Goal: Task Accomplishment & Management: Use online tool/utility

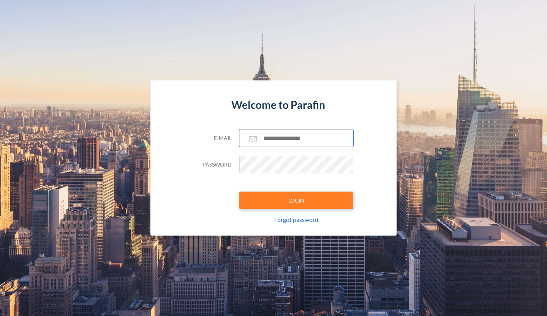
click at [270, 134] on input "text" at bounding box center [296, 138] width 114 height 17
type input "**********"
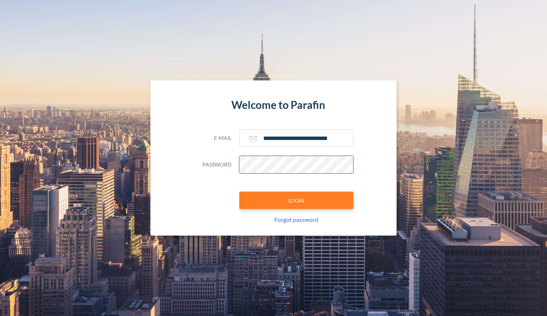
click at [239, 192] on button "LOGIN" at bounding box center [296, 200] width 114 height 17
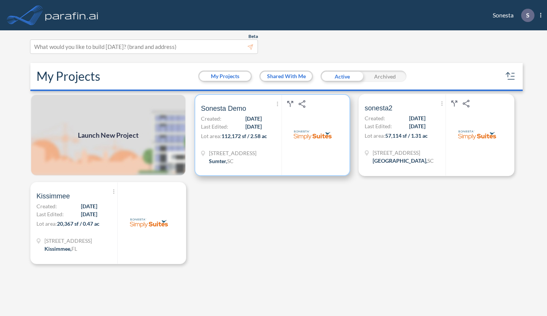
click at [227, 123] on span "Last Edited:" at bounding box center [214, 127] width 27 height 8
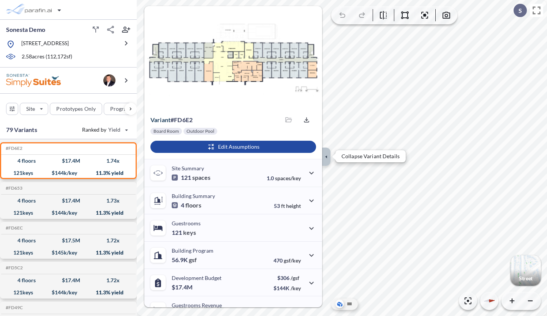
click at [326, 157] on icon "button" at bounding box center [326, 156] width 2 height 3
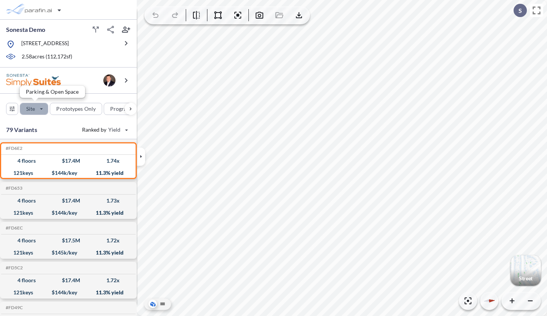
click at [42, 112] on div "button" at bounding box center [34, 108] width 28 height 11
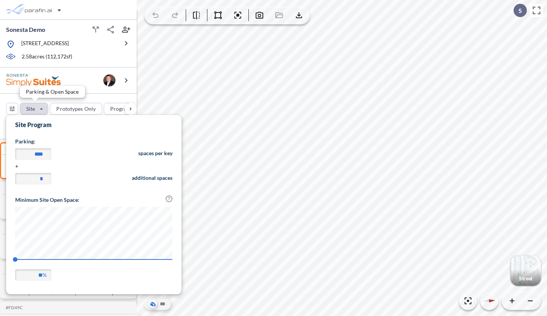
scroll to position [177, 176]
click at [98, 96] on div "Site Prototypes Only Program Keys Floors Height FAR Room mix Budget" at bounding box center [68, 107] width 137 height 27
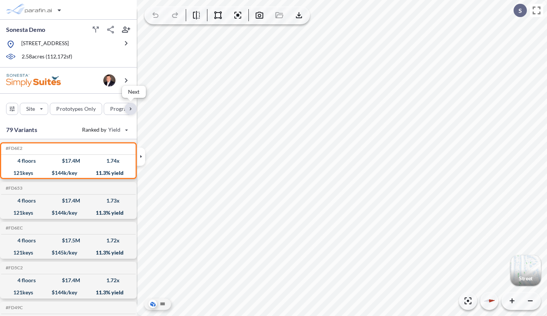
click at [131, 108] on div "button" at bounding box center [131, 109] width 12 height 12
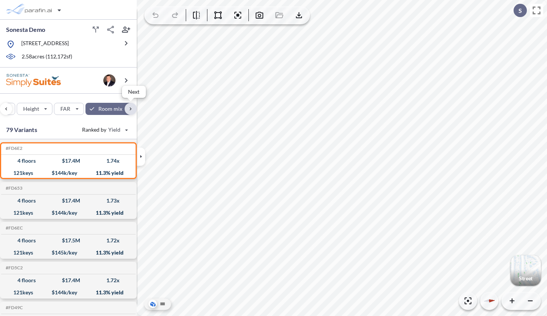
scroll to position [0, 245]
click at [131, 108] on div "Site Prototypes Only Program Keys Floors Height FAR Room mix Budget" at bounding box center [68, 107] width 137 height 27
click at [538, 11] on icon at bounding box center [536, 10] width 13 height 13
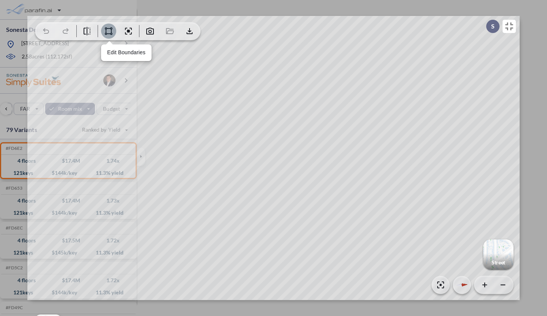
click at [107, 31] on icon "button" at bounding box center [108, 31] width 9 height 9
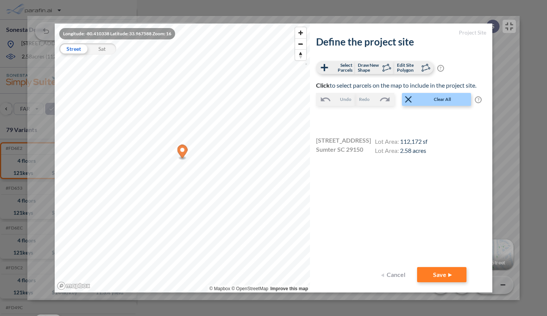
click at [392, 277] on button "Cancel" at bounding box center [394, 274] width 30 height 15
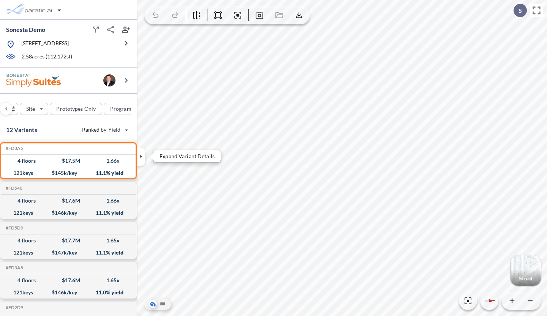
scroll to position [0, 245]
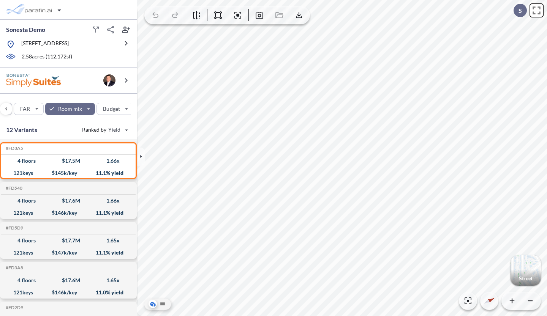
click at [538, 13] on icon at bounding box center [536, 10] width 13 height 13
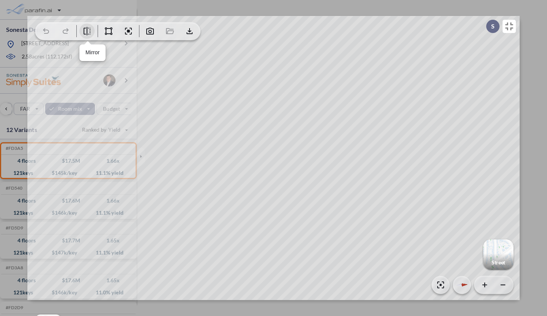
click at [87, 32] on icon "button" at bounding box center [87, 31] width 7 height 8
click at [110, 32] on icon "button" at bounding box center [108, 31] width 9 height 9
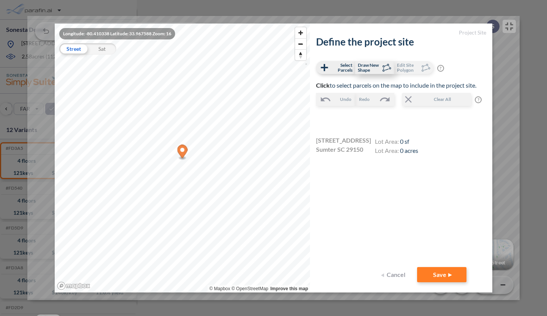
click at [362, 69] on span "Draw New Shape" at bounding box center [369, 68] width 22 height 10
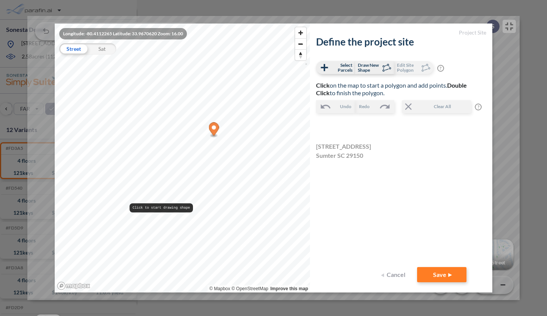
click at [130, 207] on div "Longitude: -80.4112265 Latitude: 33.9670620 Zoom: 16.00 Street Sat © Mapbox © O…" at bounding box center [182, 158] width 255 height 269
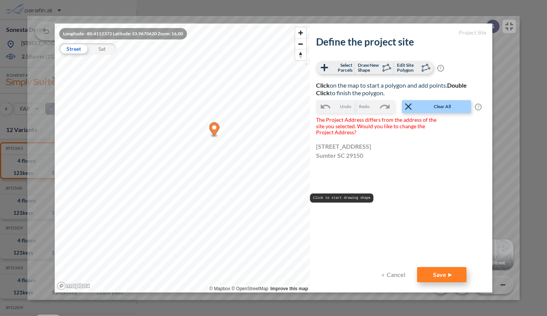
click at [435, 277] on button "Save" at bounding box center [441, 274] width 49 height 15
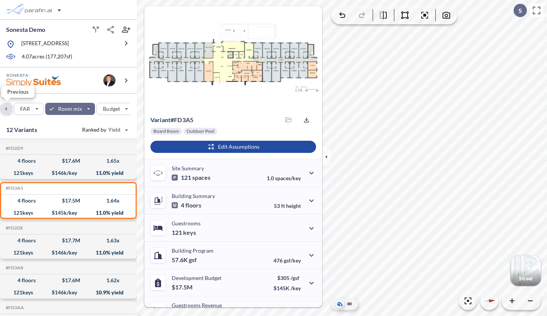
click at [9, 109] on div "button" at bounding box center [6, 109] width 12 height 12
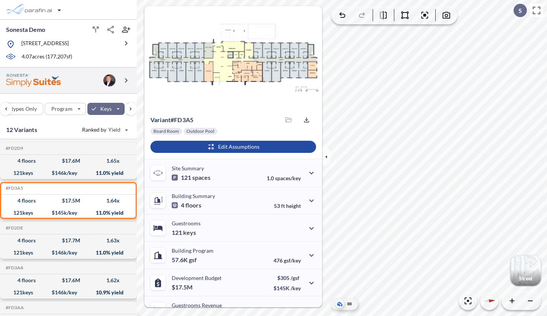
scroll to position [0, 22]
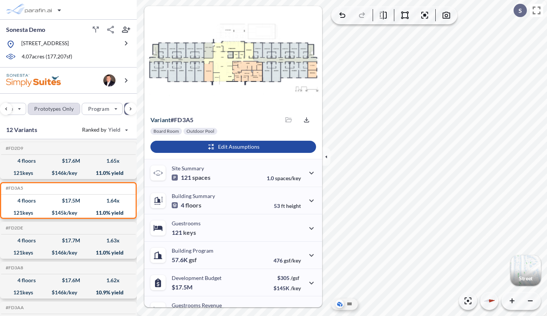
click at [66, 111] on div "button" at bounding box center [54, 108] width 52 height 11
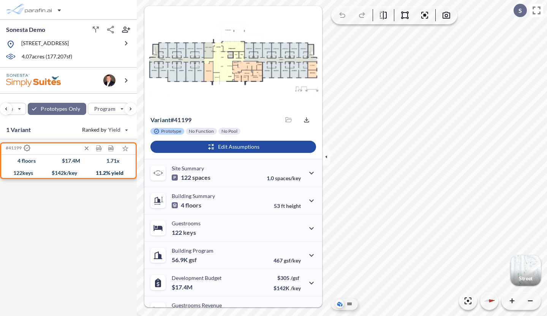
click at [51, 166] on div "4 floors $ 17.4 M 1.71 x" at bounding box center [68, 161] width 128 height 12
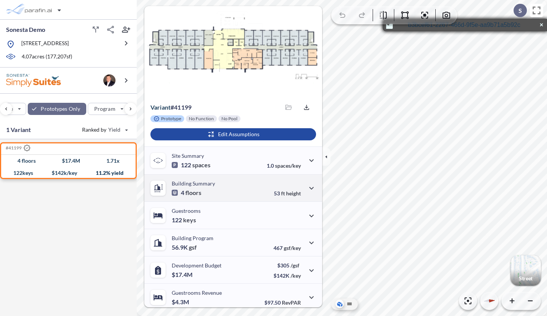
scroll to position [0, 0]
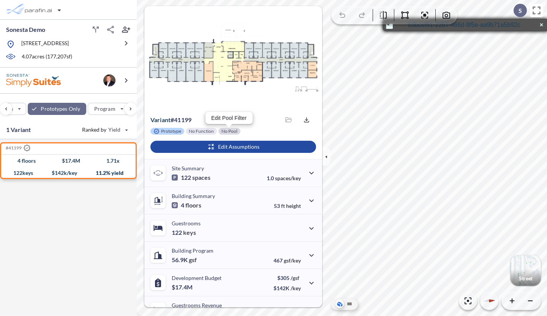
click at [225, 133] on div at bounding box center [229, 131] width 22 height 7
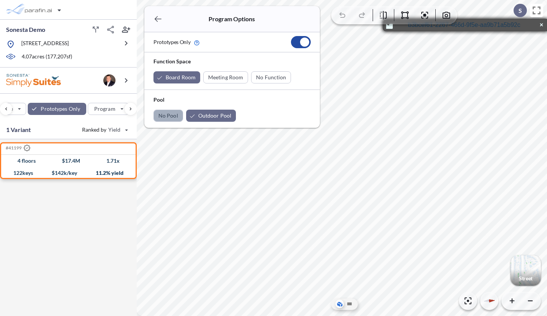
click at [172, 114] on div "button" at bounding box center [168, 115] width 29 height 11
click at [208, 114] on div "button" at bounding box center [218, 116] width 50 height 12
click at [221, 77] on div "button" at bounding box center [226, 77] width 44 height 11
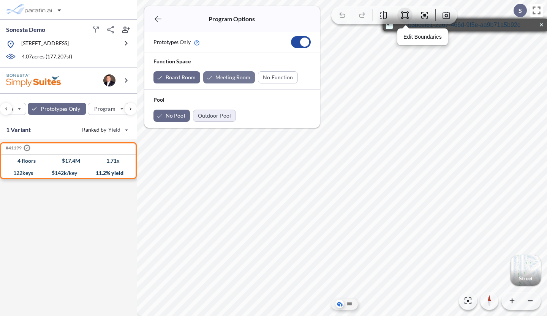
click at [402, 16] on icon "button" at bounding box center [405, 15] width 8 height 8
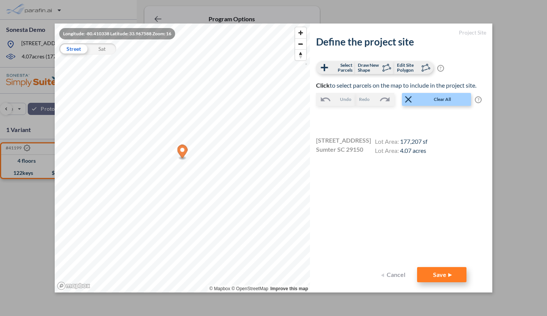
click at [437, 274] on button "Save" at bounding box center [441, 274] width 49 height 15
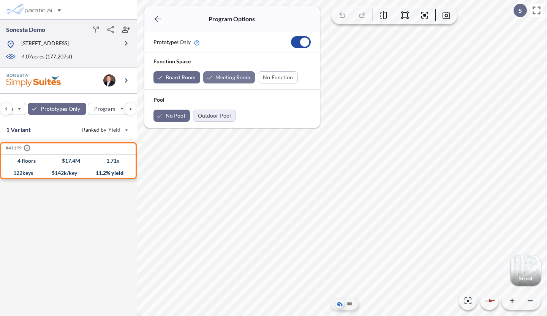
click at [69, 43] on p "[STREET_ADDRESS]" at bounding box center [44, 44] width 47 height 9
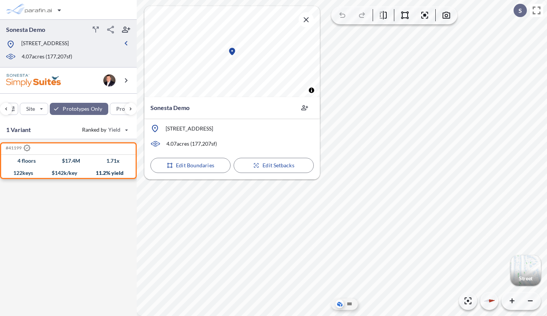
scroll to position [0, 22]
click at [54, 162] on div "4 floors $ 17.4 M 1.71 x" at bounding box center [68, 161] width 128 height 12
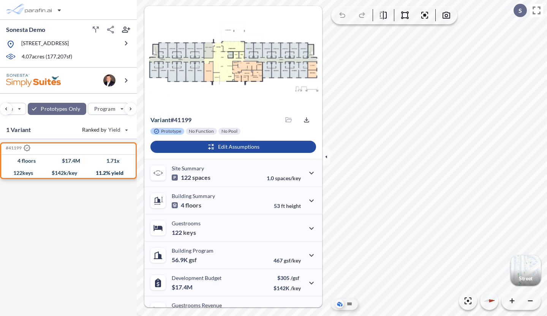
click at [340, 299] on div at bounding box center [344, 304] width 27 height 11
click at [351, 303] on icon at bounding box center [349, 304] width 8 height 8
click at [388, 17] on button "button" at bounding box center [383, 15] width 15 height 15
click at [325, 162] on button "button" at bounding box center [326, 157] width 8 height 18
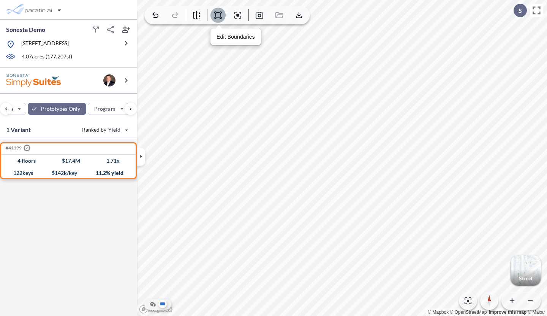
click at [221, 17] on icon "button" at bounding box center [218, 15] width 8 height 8
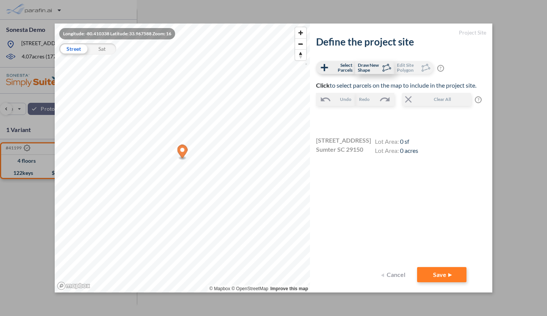
click at [380, 72] on span "Draw New Shape" at bounding box center [369, 68] width 22 height 10
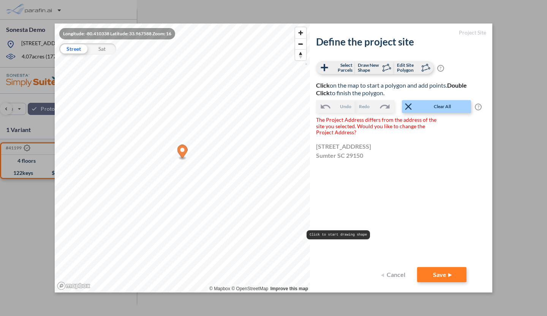
click at [395, 277] on button "Cancel" at bounding box center [394, 274] width 30 height 15
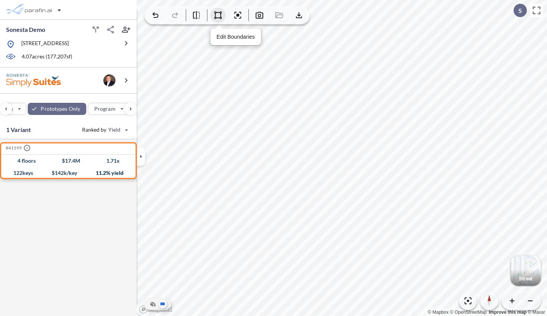
click at [219, 22] on button "button" at bounding box center [217, 15] width 15 height 15
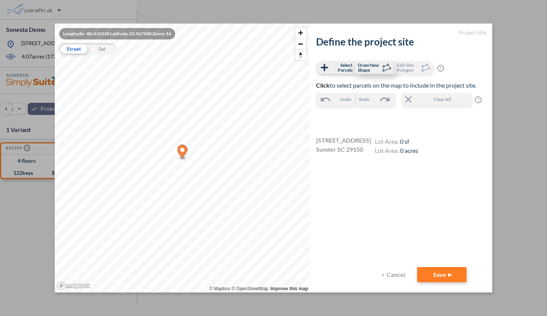
click at [369, 63] on span "Draw New Shape" at bounding box center [369, 68] width 22 height 10
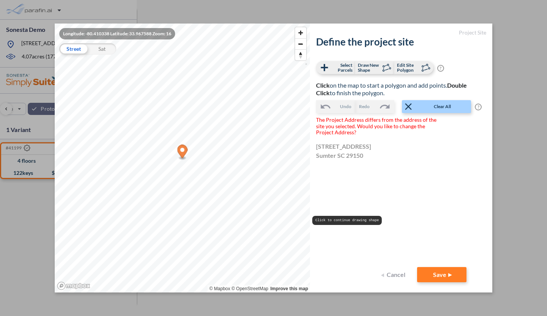
click at [394, 275] on button "Cancel" at bounding box center [394, 274] width 30 height 15
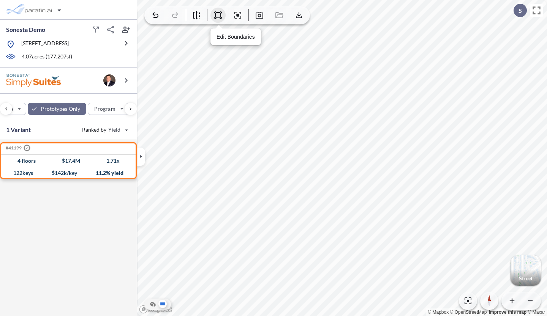
click at [219, 18] on icon "button" at bounding box center [218, 15] width 8 height 8
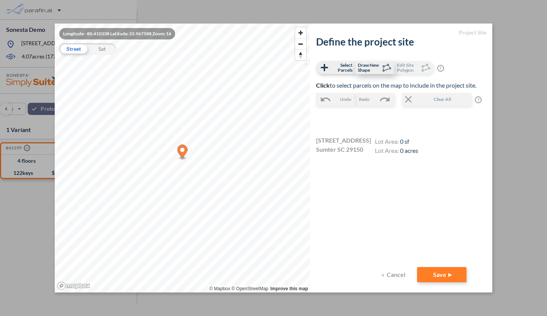
click at [367, 68] on span "Draw New Shape" at bounding box center [369, 68] width 22 height 10
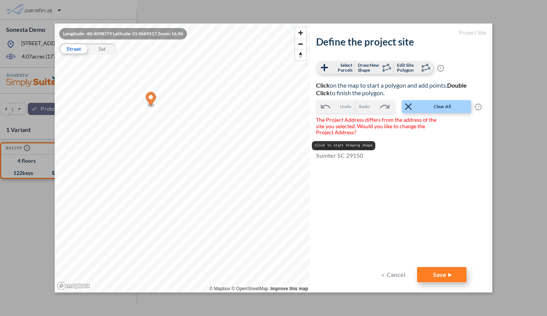
click at [431, 272] on button "Save" at bounding box center [441, 274] width 49 height 15
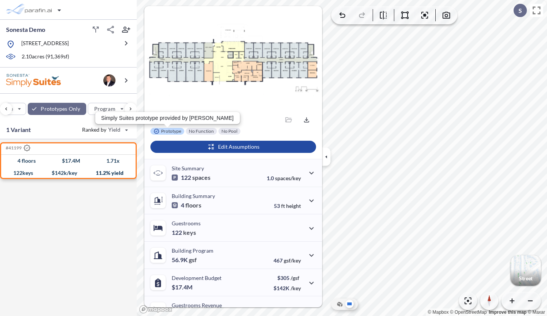
click at [168, 133] on p "Prototype" at bounding box center [171, 131] width 20 height 6
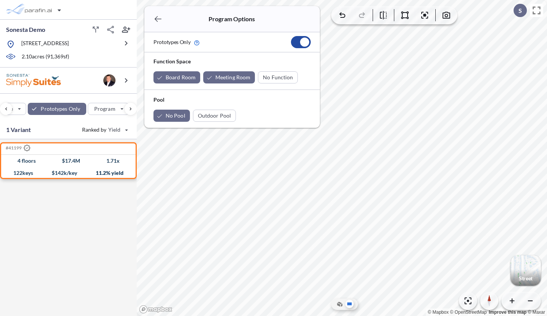
click at [157, 17] on icon "button" at bounding box center [157, 18] width 9 height 9
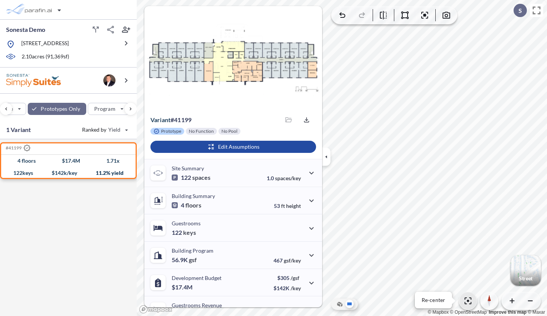
click at [470, 304] on icon "button" at bounding box center [468, 301] width 7 height 7
click at [536, 13] on icon at bounding box center [536, 10] width 13 height 13
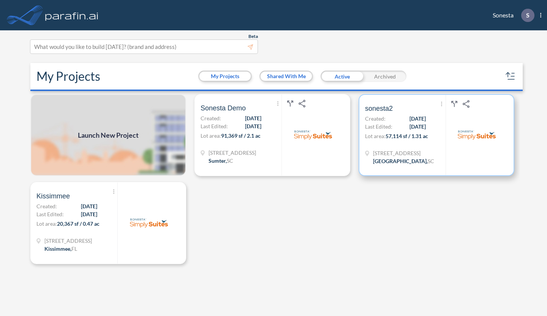
click at [379, 154] on span "2 Bridgeway Blvd" at bounding box center [403, 153] width 61 height 8
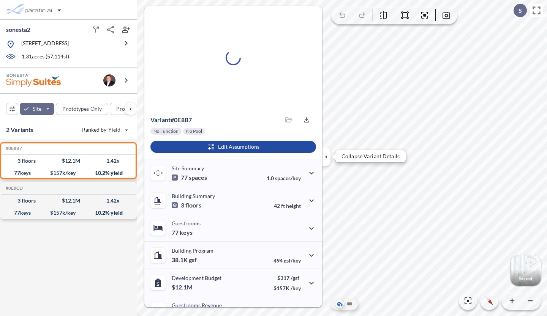
click at [327, 158] on icon "button" at bounding box center [326, 157] width 8 height 8
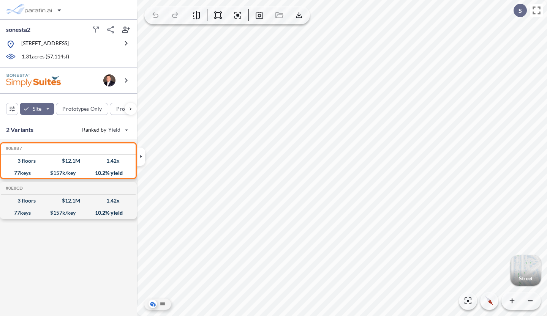
click at [527, 267] on div "button" at bounding box center [526, 271] width 30 height 30
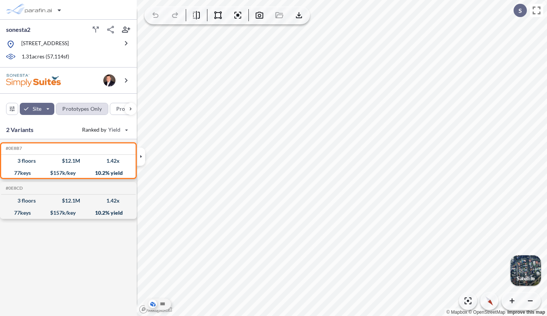
click at [76, 109] on div "button" at bounding box center [82, 108] width 52 height 11
click at [76, 109] on div "button" at bounding box center [85, 109] width 59 height 12
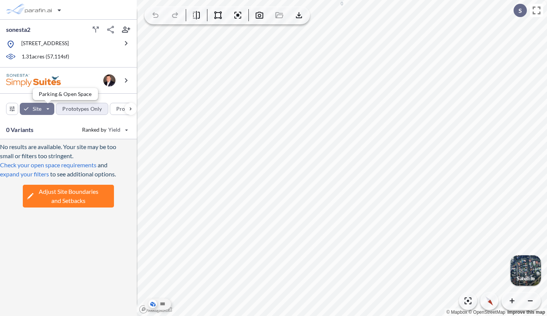
click at [32, 109] on div "button" at bounding box center [37, 109] width 35 height 12
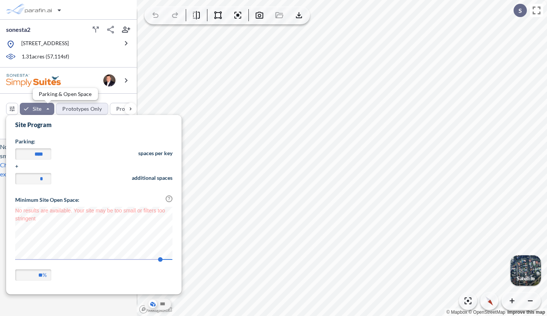
scroll to position [177, 176]
click at [78, 108] on div "button" at bounding box center [82, 108] width 52 height 11
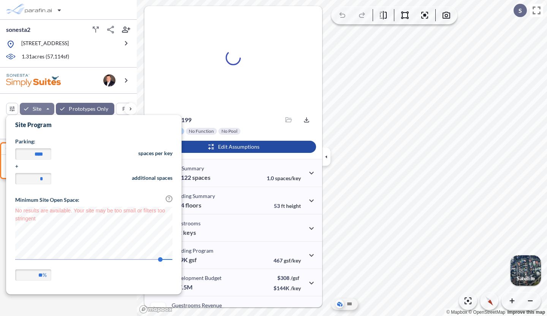
click at [142, 95] on div "View Floorplans Variant # 41199 Saved files No files Export Prototype No Functi…" at bounding box center [229, 157] width 185 height 302
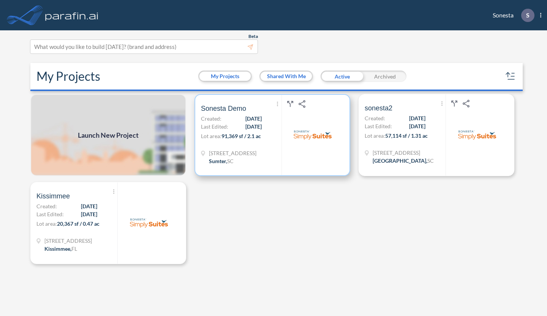
click at [255, 145] on div "Show More Created with sketchtool. Archive Reports Share a copy Sonesta Demo Cr…" at bounding box center [241, 135] width 81 height 81
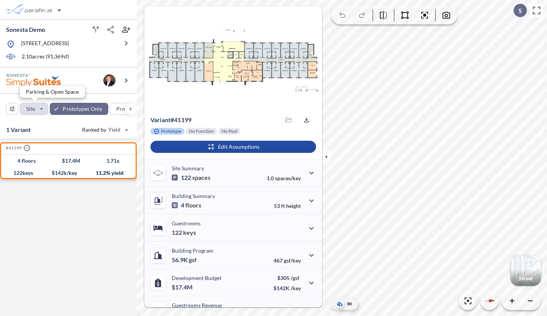
click at [31, 110] on div "button" at bounding box center [34, 108] width 28 height 11
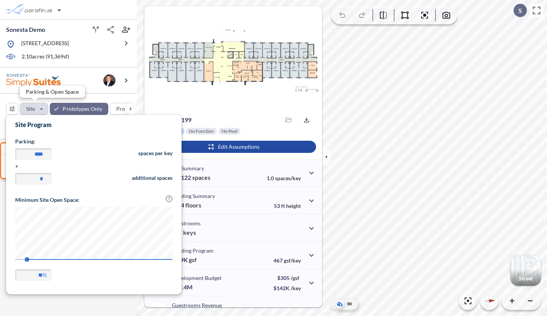
scroll to position [177, 176]
type input "**"
drag, startPoint x: 27, startPoint y: 261, endPoint x: 49, endPoint y: 259, distance: 22.9
click at [18, 258] on span "18" at bounding box center [19, 260] width 5 height 5
click at [129, 107] on div "button" at bounding box center [131, 109] width 12 height 12
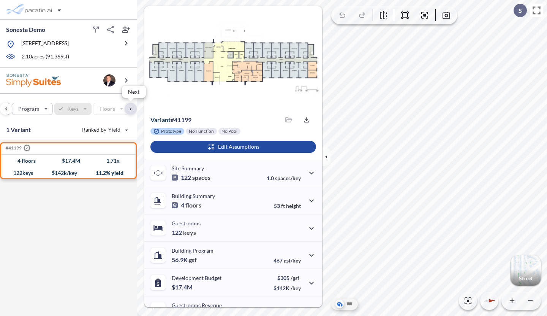
scroll to position [0, 105]
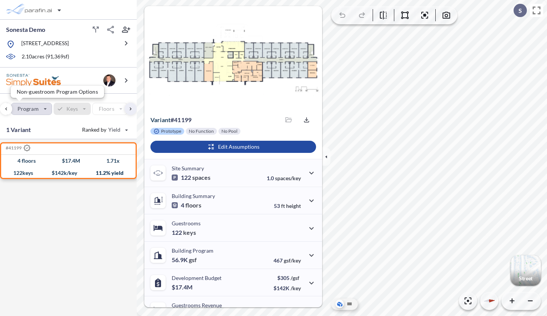
click at [48, 109] on div "button" at bounding box center [31, 108] width 40 height 11
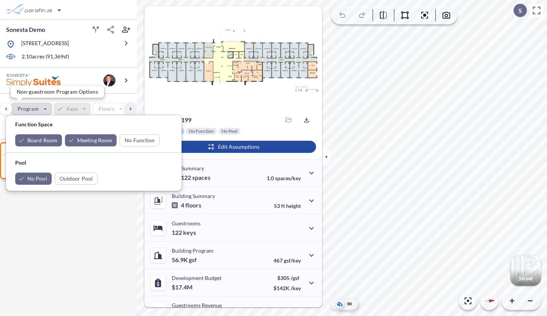
click at [48, 109] on div "button" at bounding box center [31, 108] width 40 height 11
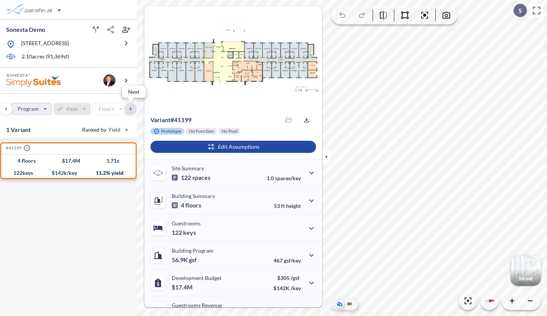
click at [133, 108] on div "button" at bounding box center [131, 109] width 12 height 12
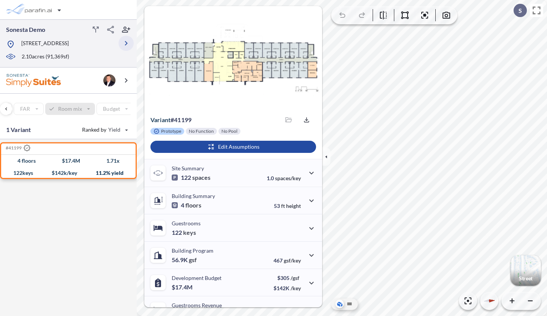
click at [127, 42] on icon "button" at bounding box center [126, 43] width 9 height 9
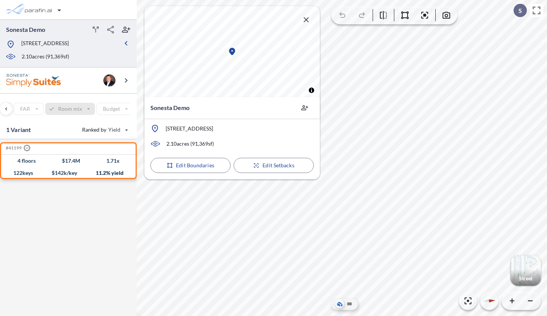
click at [304, 22] on icon "button" at bounding box center [306, 19] width 5 height 5
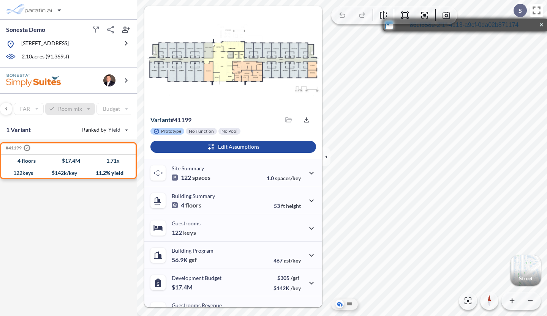
click at [391, 27] on icon "button" at bounding box center [391, 27] width 11 height 6
click at [539, 25] on button "×" at bounding box center [541, 25] width 7 height 8
click at [203, 145] on div "button" at bounding box center [233, 147] width 166 height 12
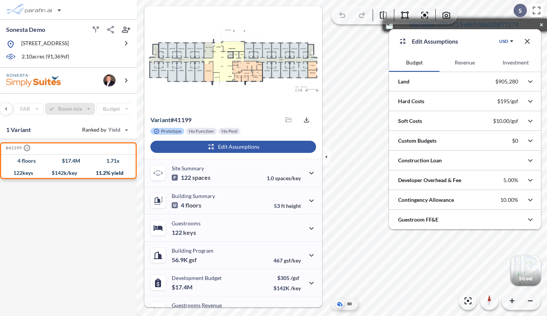
click at [526, 39] on icon "button" at bounding box center [527, 41] width 9 height 9
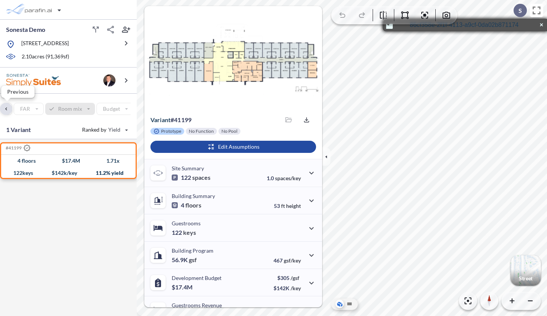
click at [4, 107] on div "button" at bounding box center [6, 109] width 12 height 12
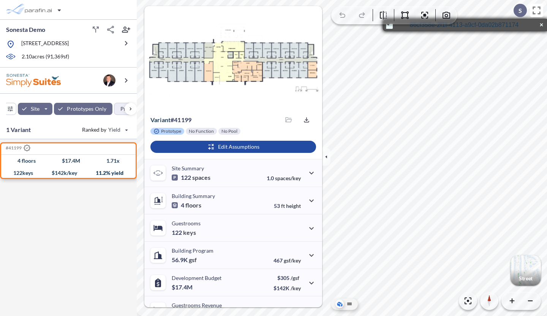
scroll to position [0, 0]
click at [4, 107] on div "Site Prototypes Only Program Keys Floors Height FAR Room mix Budget" at bounding box center [68, 107] width 137 height 27
click at [14, 108] on div "button" at bounding box center [11, 108] width 11 height 11
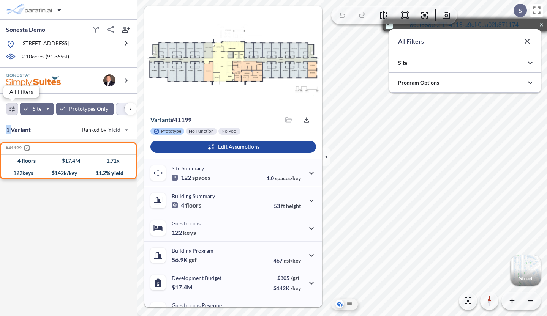
scroll to position [169, 152]
click at [14, 108] on div "button" at bounding box center [11, 108] width 11 height 11
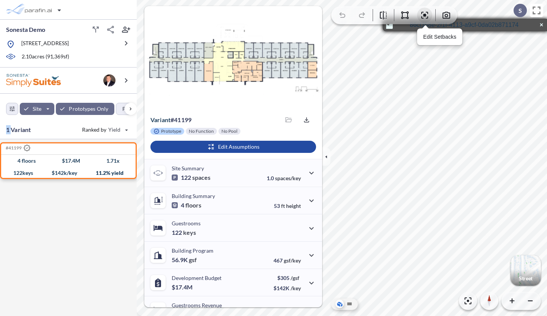
click at [422, 13] on icon "button" at bounding box center [424, 15] width 7 height 7
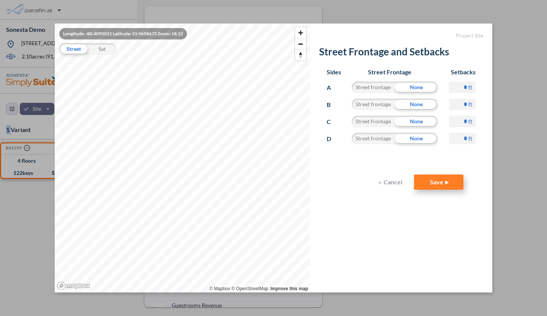
click at [435, 184] on button "Save" at bounding box center [438, 182] width 49 height 15
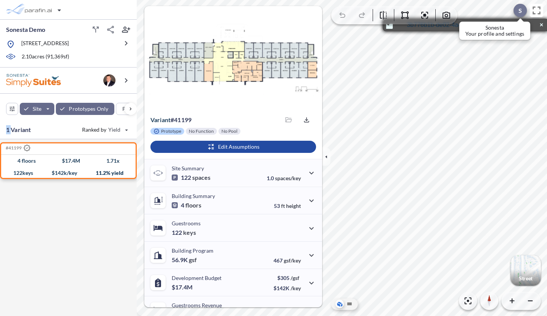
click at [520, 11] on p "S" at bounding box center [520, 10] width 3 height 7
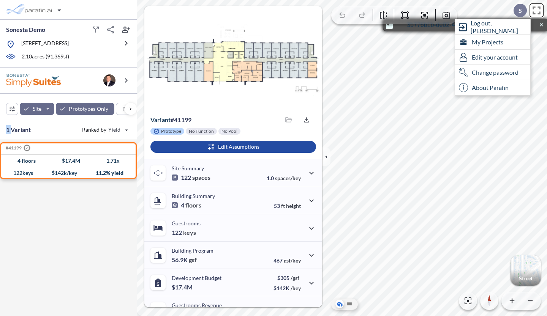
click at [535, 11] on icon at bounding box center [536, 10] width 13 height 13
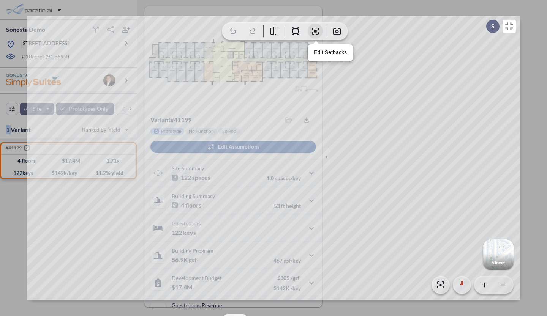
click at [316, 28] on icon "button" at bounding box center [315, 31] width 9 height 9
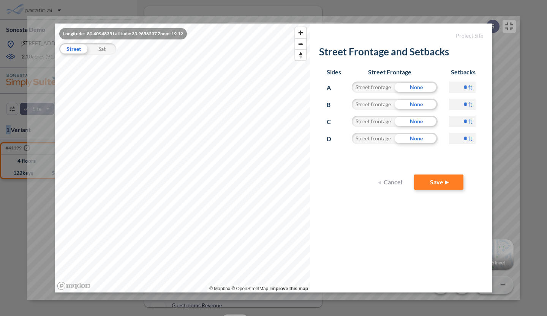
click at [412, 139] on div "None" at bounding box center [416, 138] width 43 height 11
click at [371, 136] on div "Street frontage" at bounding box center [373, 138] width 43 height 11
click at [467, 136] on input "*" at bounding box center [462, 138] width 27 height 11
type input "**"
click at [468, 121] on label "ft" at bounding box center [470, 122] width 4 height 8
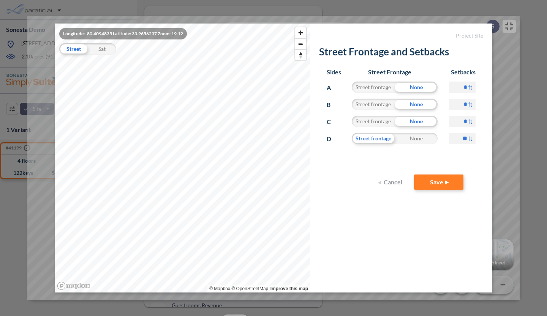
click at [468, 121] on input "*" at bounding box center [462, 121] width 27 height 11
type input "*"
click at [459, 104] on input "*" at bounding box center [462, 104] width 27 height 11
click at [468, 104] on input "*" at bounding box center [462, 104] width 27 height 11
click at [408, 104] on div "None" at bounding box center [416, 104] width 43 height 11
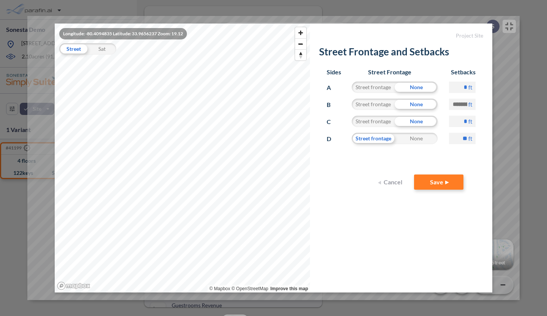
type input "*"
click at [404, 125] on div "None" at bounding box center [416, 121] width 43 height 11
click at [384, 116] on div "Street frontage" at bounding box center [373, 121] width 43 height 11
click at [383, 100] on div "Street frontage" at bounding box center [373, 104] width 43 height 11
click at [383, 90] on div "Street frontage" at bounding box center [373, 87] width 43 height 11
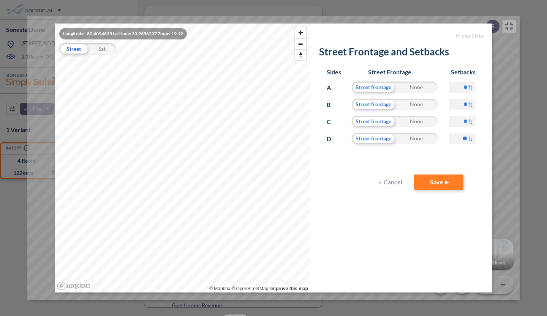
click at [468, 88] on input "*" at bounding box center [462, 87] width 27 height 11
type input "**"
click at [466, 104] on input "*" at bounding box center [462, 104] width 27 height 11
type input "**"
click at [466, 123] on input "*" at bounding box center [462, 121] width 27 height 11
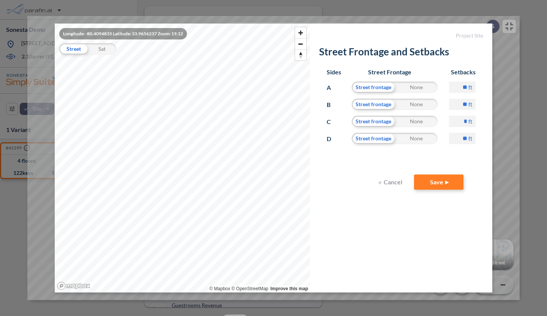
type input "**"
click at [446, 186] on button "Save" at bounding box center [438, 182] width 49 height 15
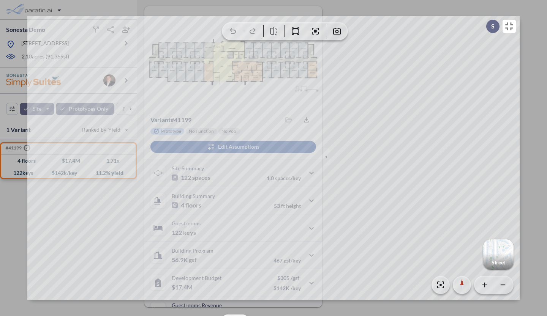
click at [24, 108] on div "Street S exit-to-app-button Created with Sketch. Log out, [PERSON_NAME] My Proj…" at bounding box center [273, 158] width 547 height 316
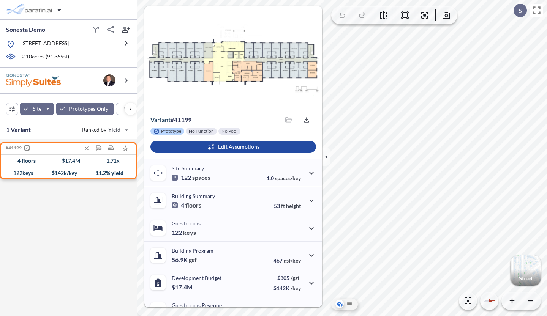
click at [25, 147] on icon ".st0{fill:#fff;stroke:#000;stroke-width:35;stroke-linecap:round;stroke-miterlim…" at bounding box center [27, 148] width 7 height 7
click at [27, 149] on icon ".st0{fill:#fff;stroke:#000;stroke-width:35;stroke-linecap:round;stroke-miterlim…" at bounding box center [27, 148] width 7 height 7
click at [350, 305] on icon at bounding box center [349, 304] width 5 height 3
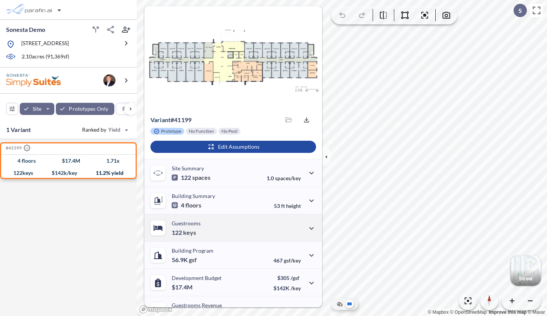
click at [272, 227] on div "Guestrooms 122 keys" at bounding box center [233, 227] width 178 height 27
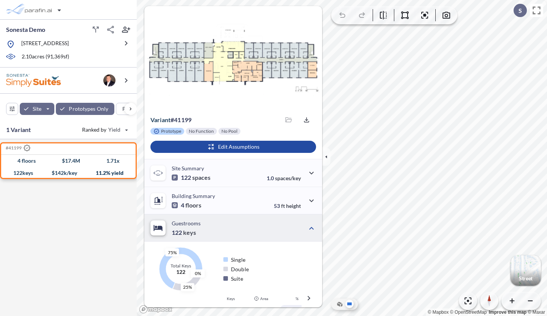
click at [272, 227] on div "Guestrooms 122 keys" at bounding box center [233, 227] width 178 height 27
